Goal: Task Accomplishment & Management: Complete application form

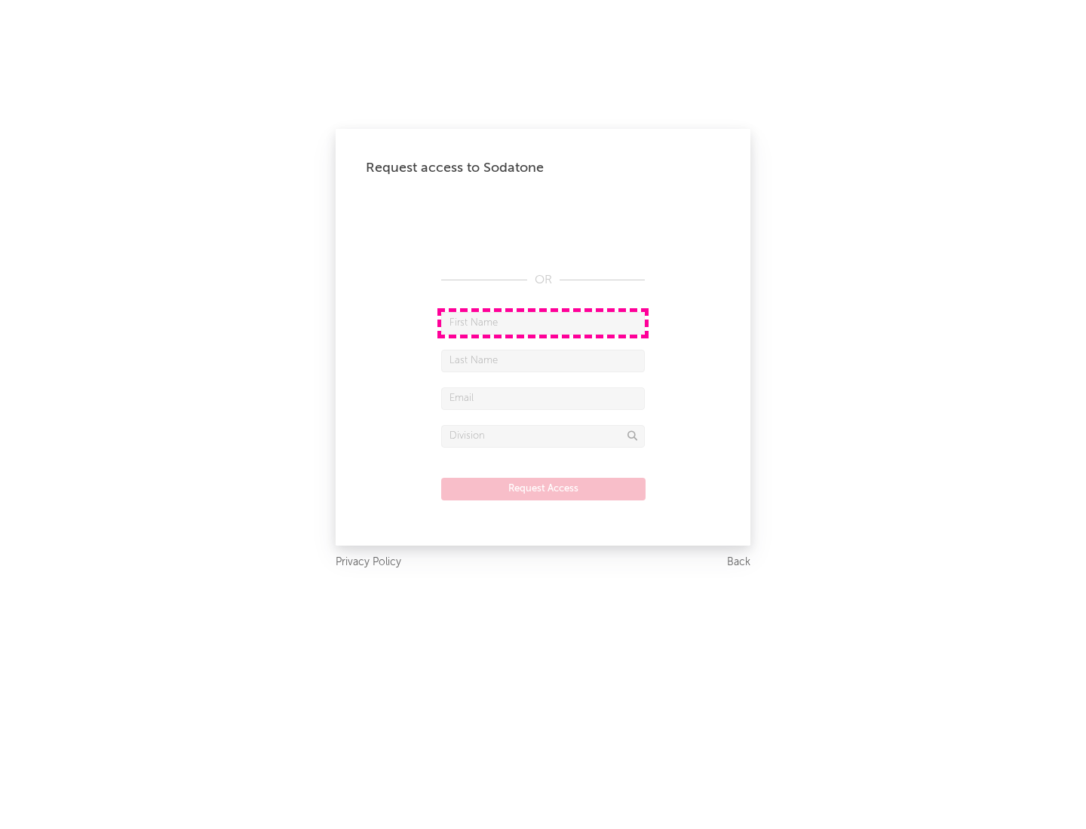
click at [543, 323] on input "text" at bounding box center [543, 323] width 204 height 23
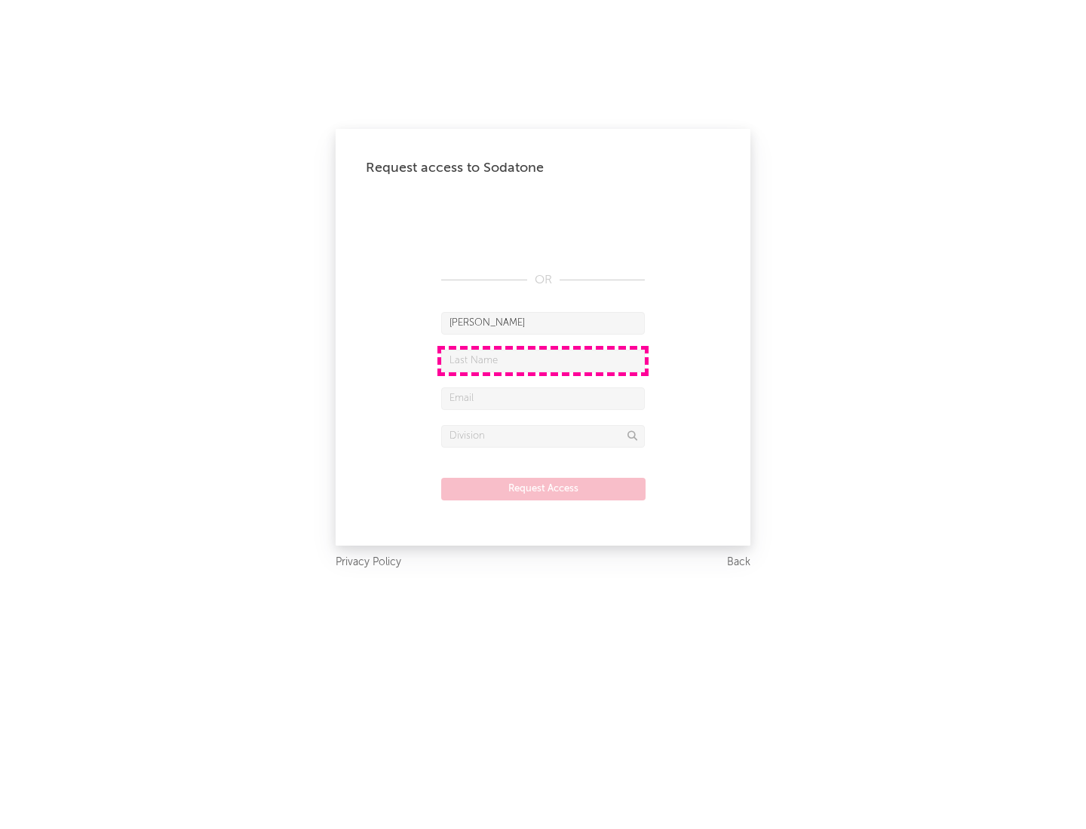
type input "[PERSON_NAME]"
click at [543, 360] on input "text" at bounding box center [543, 361] width 204 height 23
type input "[PERSON_NAME]"
click at [543, 398] on input "text" at bounding box center [543, 399] width 204 height 23
type input "[EMAIL_ADDRESS][DOMAIN_NAME]"
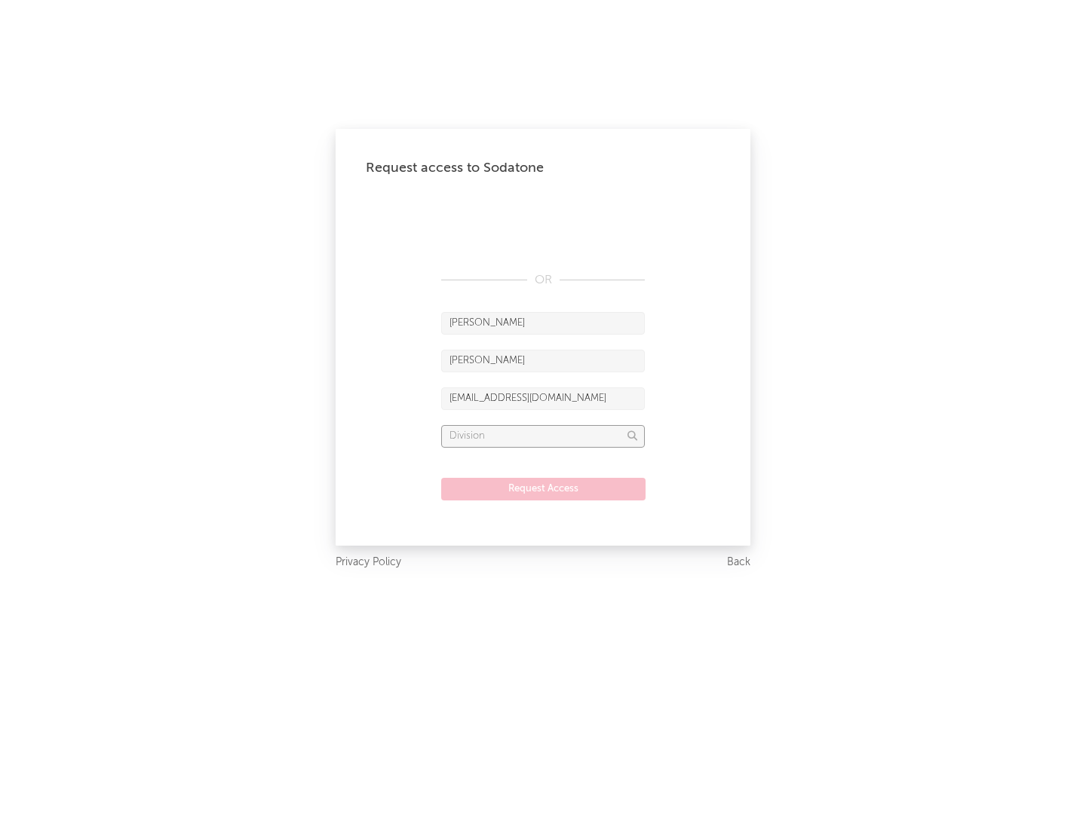
click at [543, 436] on input "text" at bounding box center [543, 436] width 204 height 23
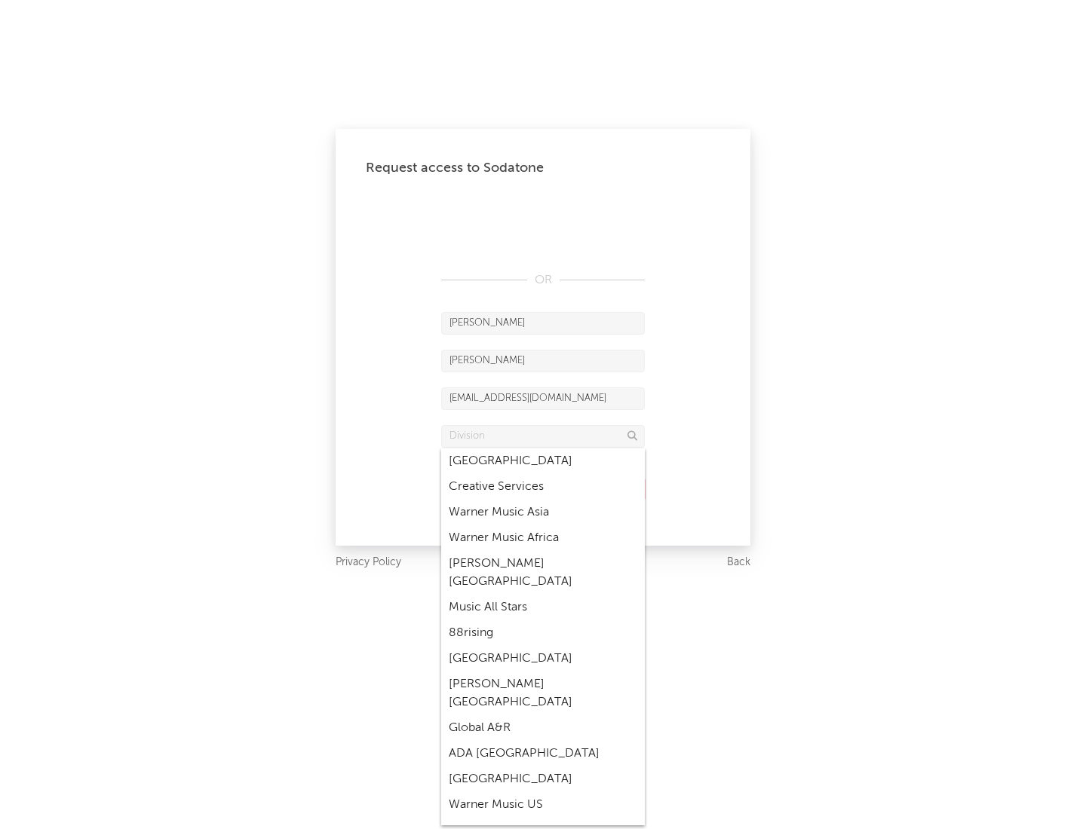
click at [543, 595] on div "Music All Stars" at bounding box center [543, 608] width 204 height 26
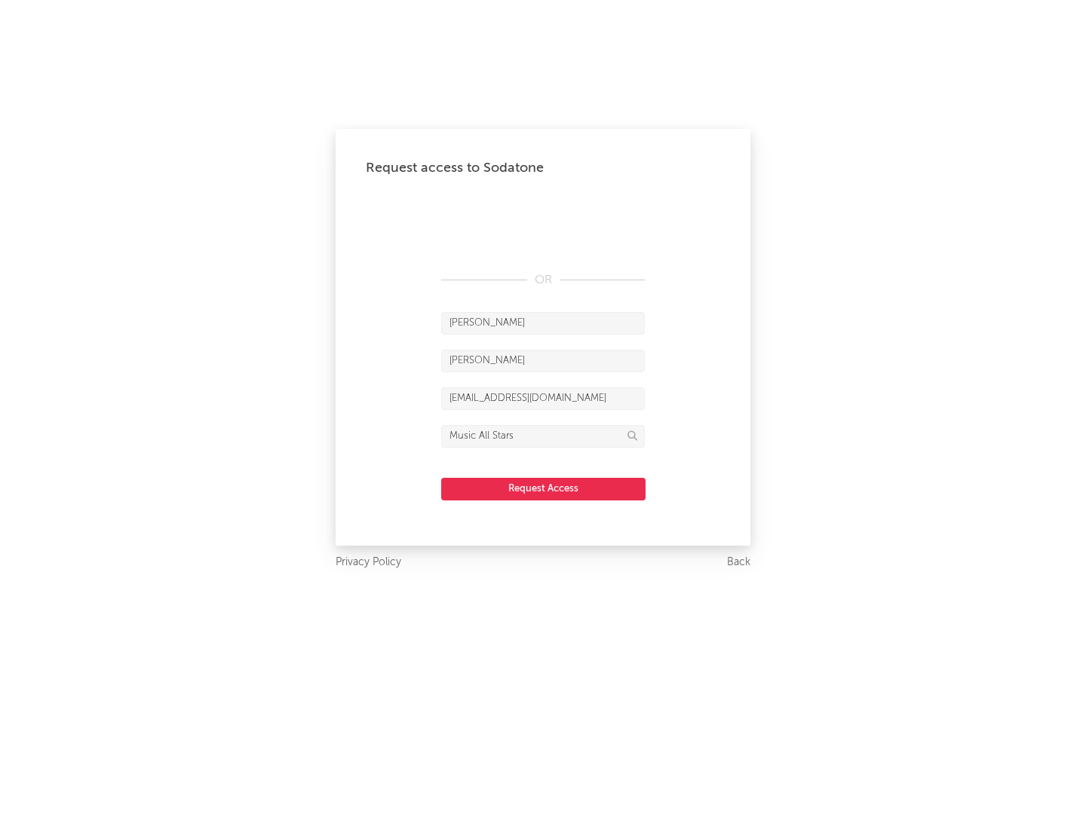
type input "Music All Stars"
click at [543, 489] on button "Request Access" at bounding box center [543, 489] width 204 height 23
